Goal: Navigation & Orientation: Go to known website

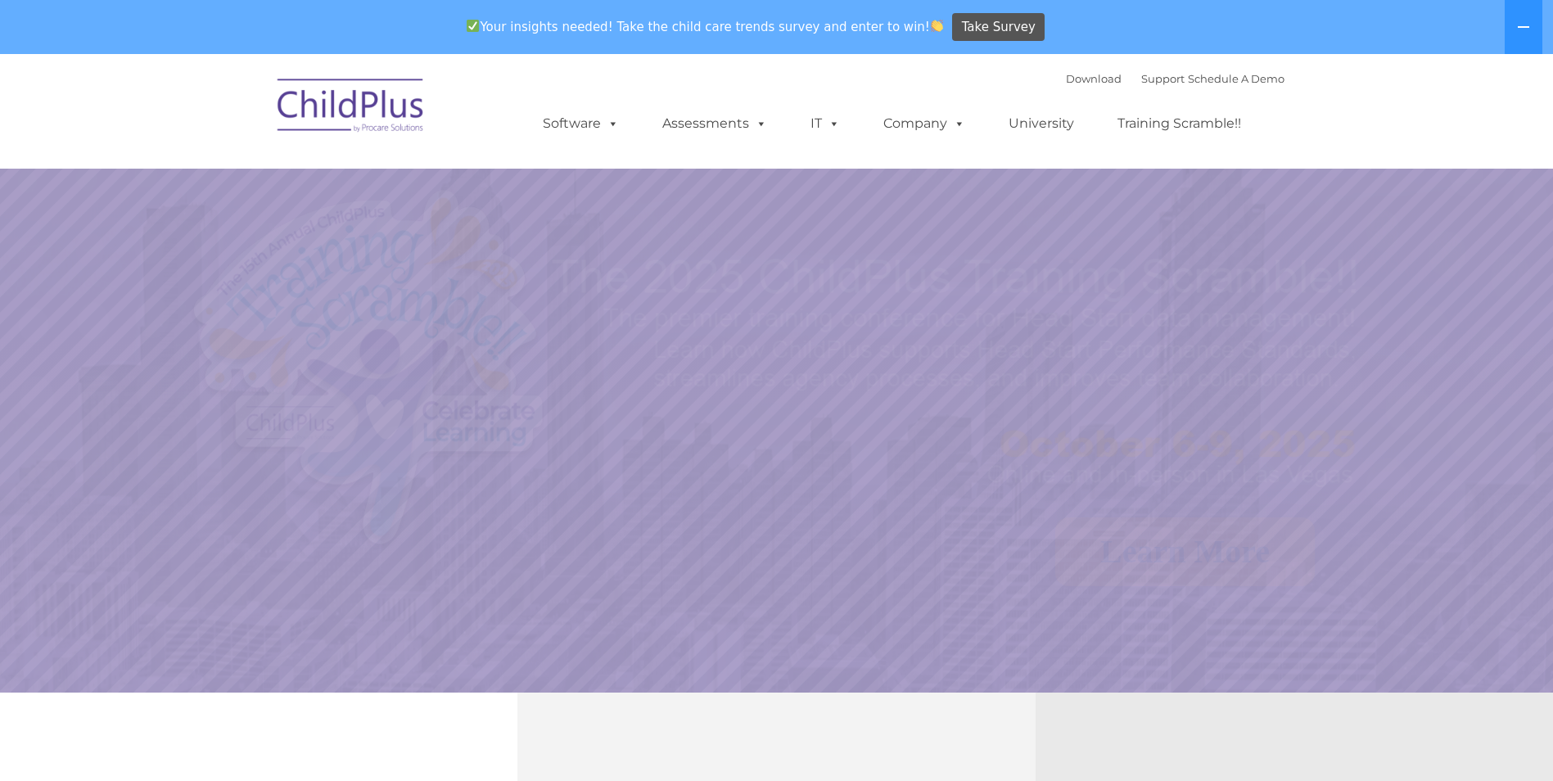
select select "MEDIUM"
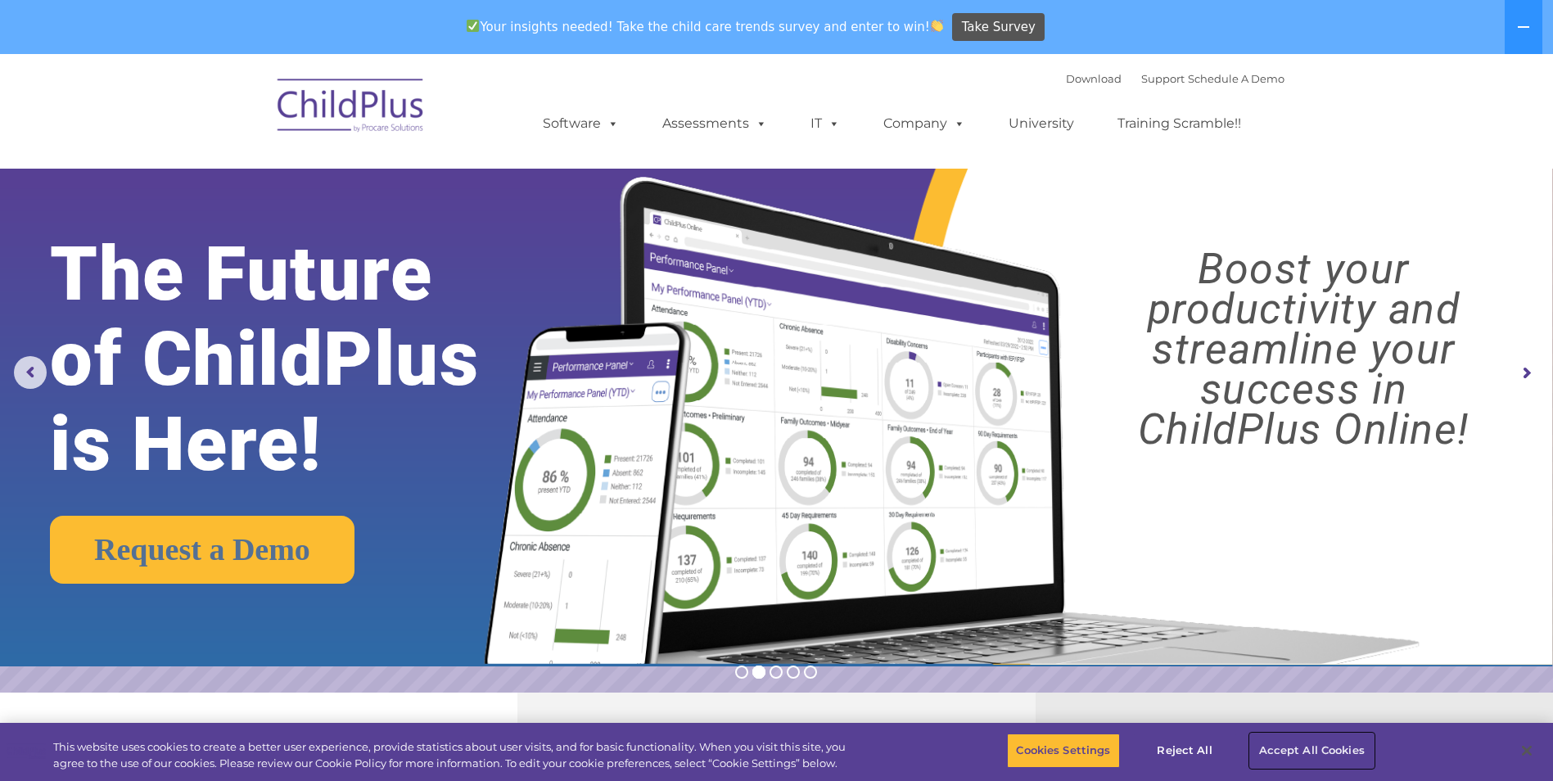
click at [1285, 746] on button "Accept All Cookies" at bounding box center [1312, 751] width 124 height 34
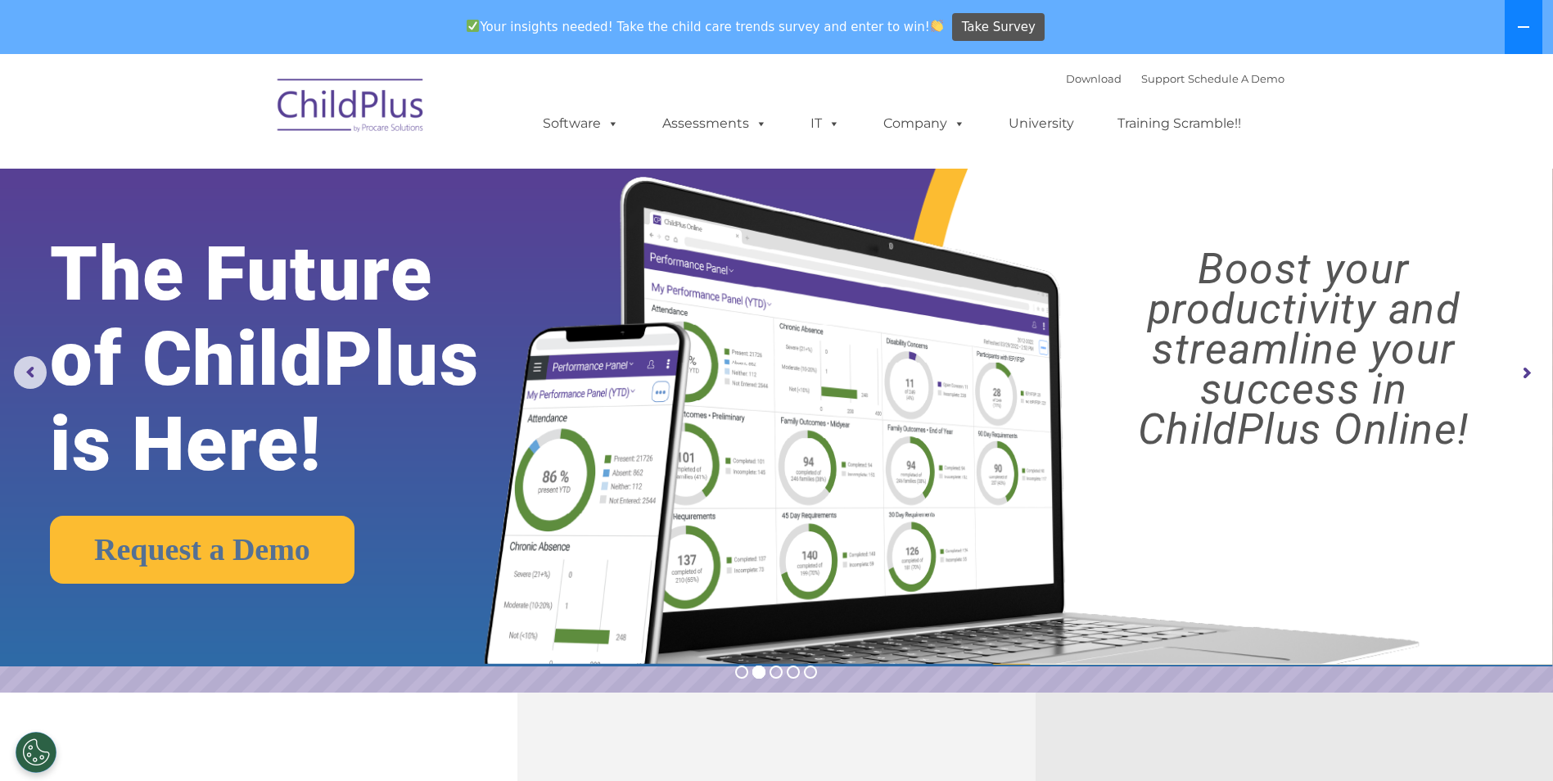
click at [1540, 17] on button at bounding box center [1524, 27] width 38 height 54
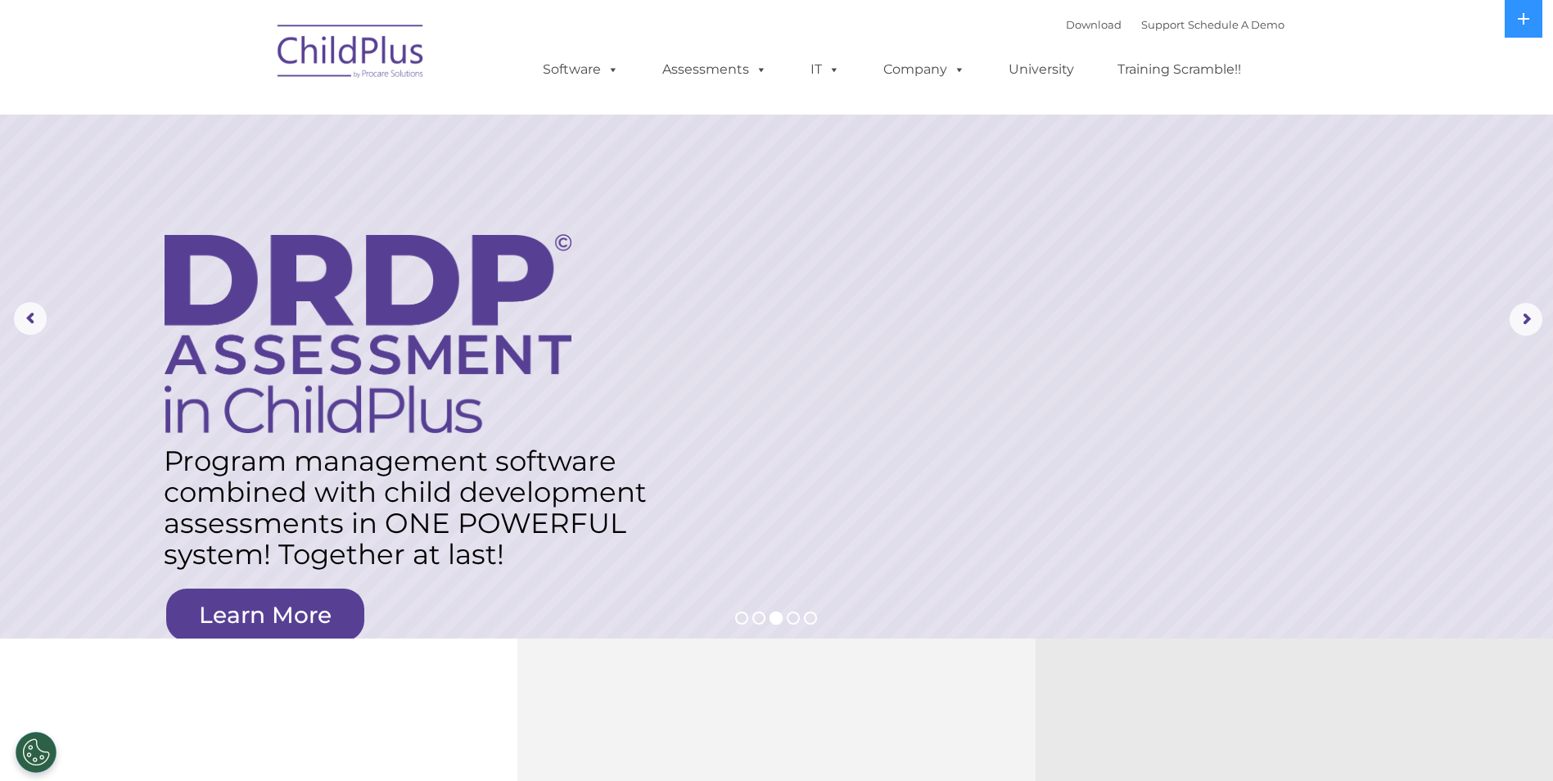
click at [345, 54] on img at bounding box center [351, 54] width 164 height 82
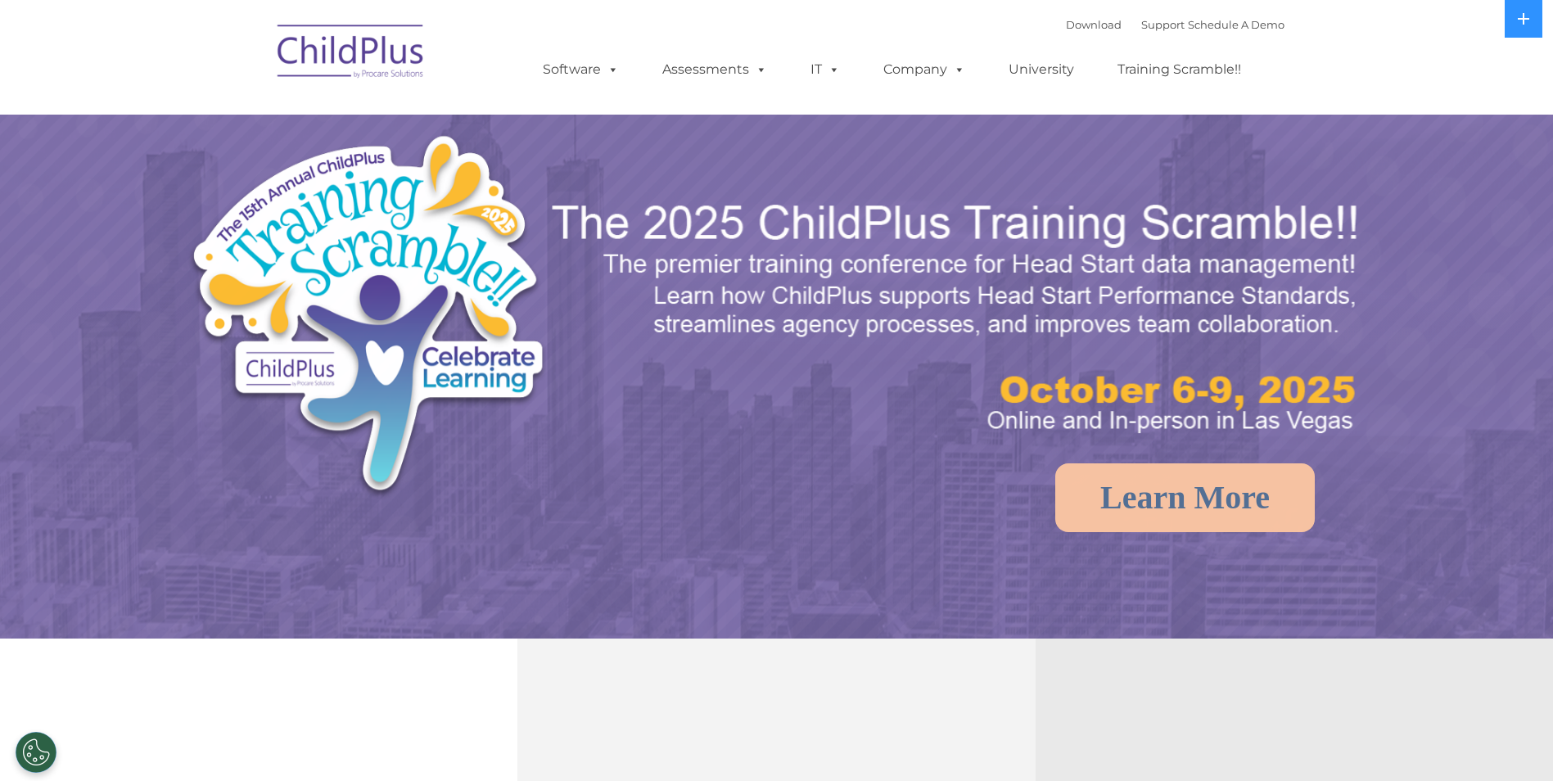
select select "MEDIUM"
